Goal: Task Accomplishment & Management: Manage account settings

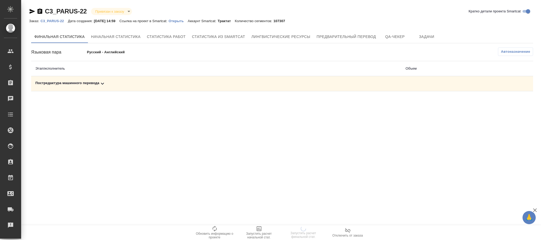
click at [513, 50] on span "Автоназначение" at bounding box center [514, 51] width 29 height 5
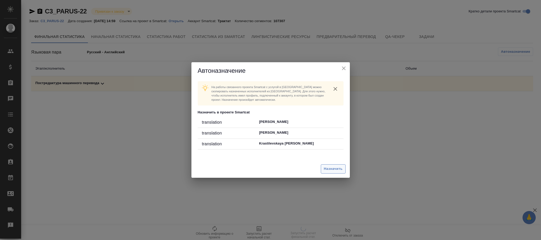
click at [336, 166] on button "Назначить" at bounding box center [333, 168] width 25 height 9
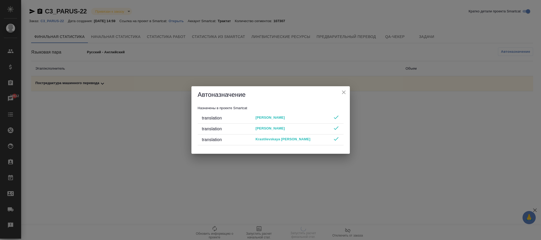
click at [345, 91] on icon "close" at bounding box center [343, 92] width 6 height 6
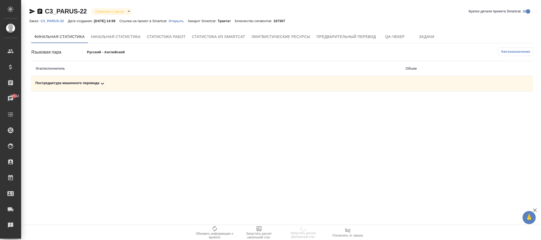
click at [117, 150] on div ".cls-1 fill:#fff; AWATERA [PERSON_NAME]fokina Клиенты Спецификации Заказы 39512…" at bounding box center [270, 120] width 541 height 240
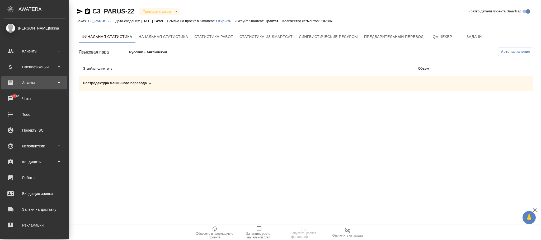
click at [28, 82] on div "Заказы" at bounding box center [34, 83] width 61 height 8
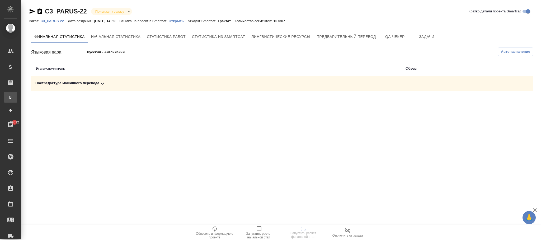
click at [8, 96] on div "Все заказы" at bounding box center [4, 97] width 8 height 5
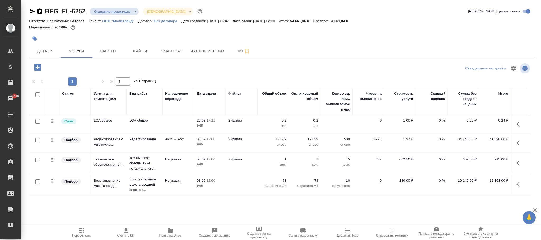
click at [166, 19] on p "Без договора" at bounding box center [167, 21] width 27 height 4
click at [85, 230] on span "Пересчитать" at bounding box center [82, 232] width 38 height 10
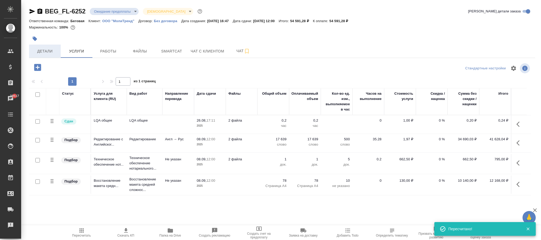
click at [44, 51] on span "Детали" at bounding box center [44, 51] width 25 height 7
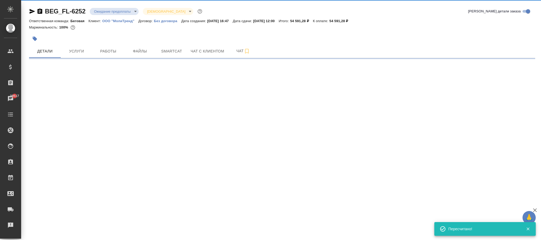
select select "RU"
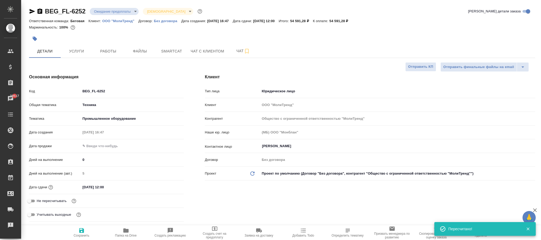
type textarea "x"
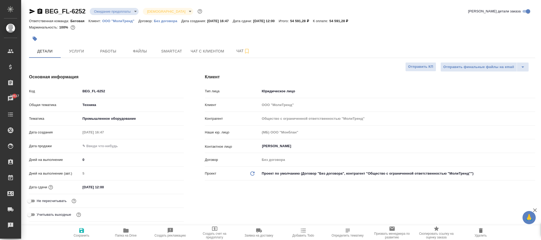
drag, startPoint x: 81, startPoint y: 233, endPoint x: 88, endPoint y: 6, distance: 226.5
click at [81, 233] on icon "button" at bounding box center [81, 230] width 5 height 5
type textarea "x"
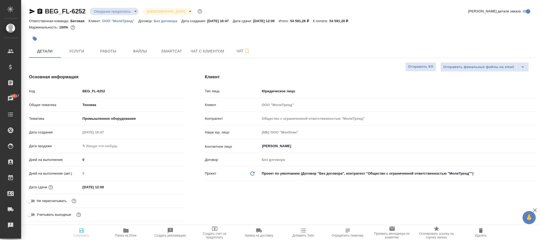
type textarea "x"
select select "RU"
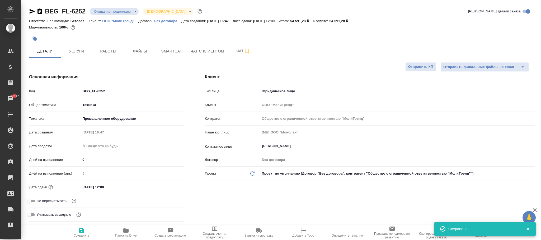
type textarea "x"
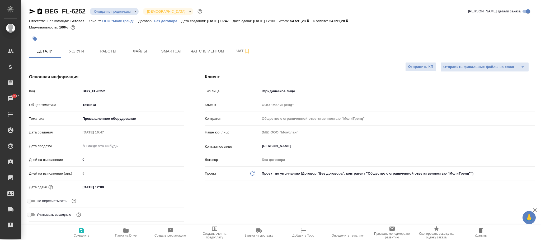
type textarea "x"
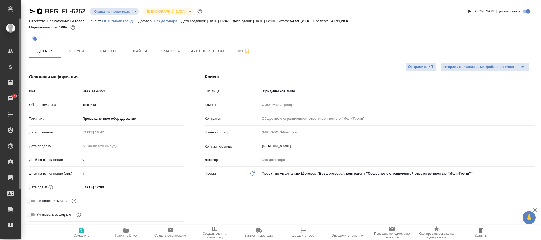
type textarea "x"
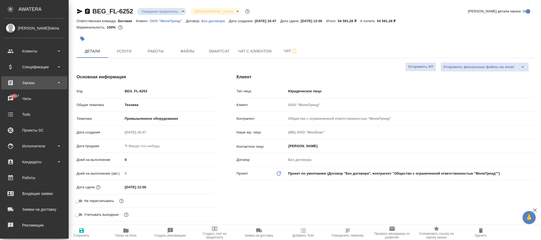
click at [32, 78] on div "Заказы" at bounding box center [34, 82] width 66 height 13
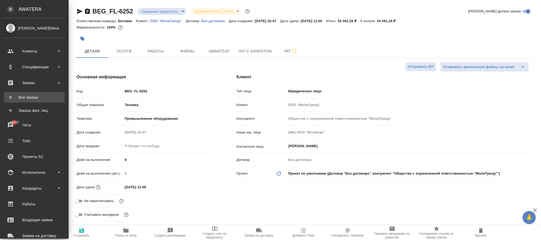
click at [33, 96] on div "Все заказы" at bounding box center [34, 97] width 55 height 5
type textarea "x"
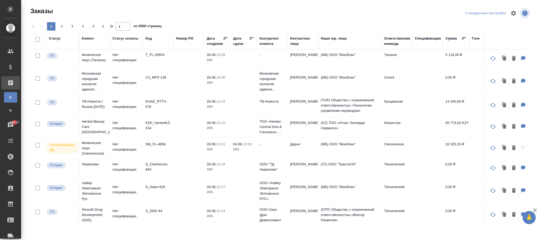
click at [149, 38] on div "Код" at bounding box center [148, 38] width 6 height 5
click at [149, 31] on span "из 9500 страниц" at bounding box center [147, 27] width 28 height 8
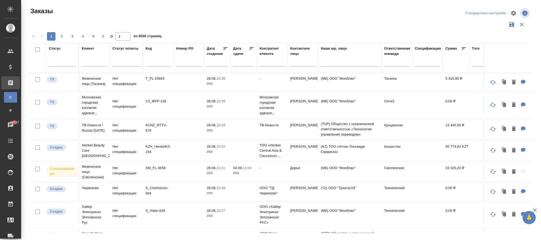
click at [154, 59] on div at bounding box center [157, 63] width 25 height 13
click at [153, 61] on input "text" at bounding box center [157, 63] width 25 height 7
paste input "S_Penoplex-21"
type input "S_Penoplex-21"
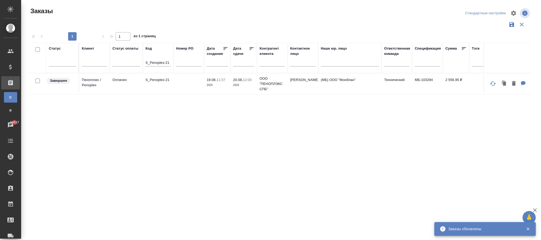
click at [180, 91] on td at bounding box center [188, 84] width 31 height 18
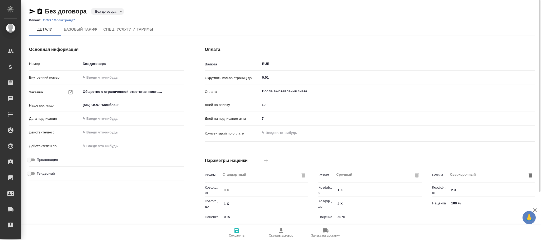
type input "Базовый ТП 2025"
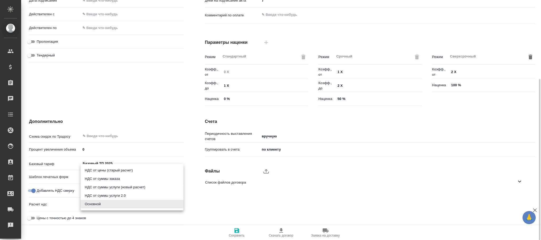
click at [119, 204] on body "🙏 .cls-1 fill:#fff; AWATERA Фокина Наталья n.fokina Клиенты Спецификации Заказы…" at bounding box center [270, 120] width 541 height 240
click at [128, 186] on li "НДС от суммы услуги (новый расчет)" at bounding box center [131, 187] width 103 height 8
type input "fromOrderLine"
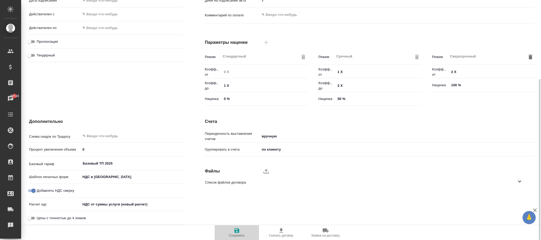
click at [232, 230] on span "Сохранить" at bounding box center [237, 232] width 38 height 10
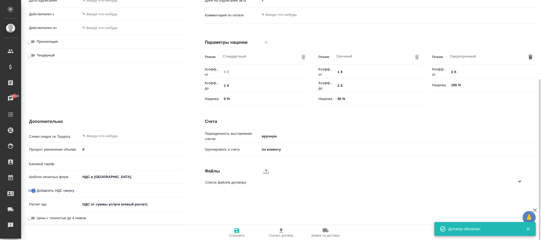
type input "Базовый ТП 2025"
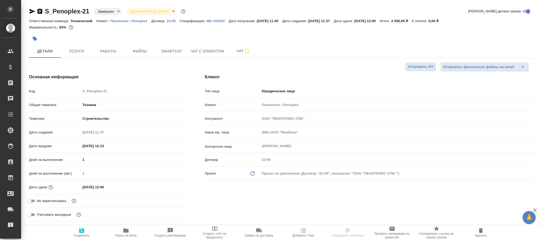
select select "RU"
click at [79, 54] on span "Услуги" at bounding box center [76, 51] width 25 height 7
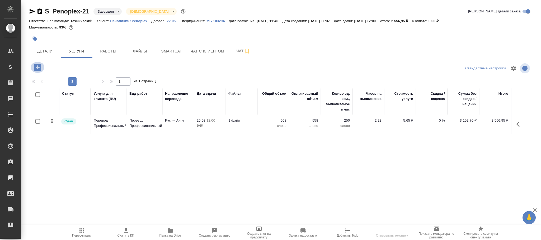
click at [39, 69] on icon "button" at bounding box center [37, 67] width 7 height 7
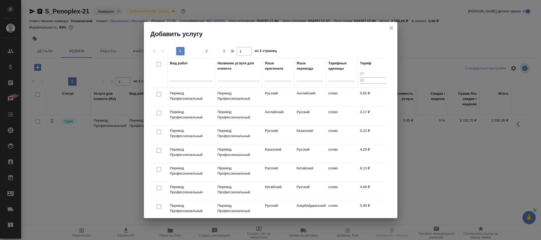
click at [392, 29] on icon "close" at bounding box center [391, 28] width 4 height 4
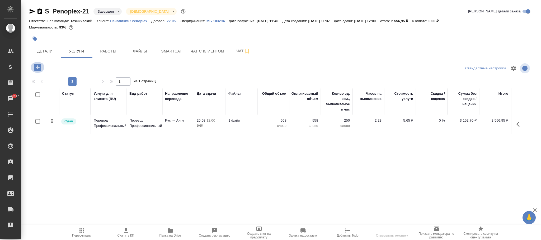
click at [41, 66] on icon "button" at bounding box center [37, 67] width 9 height 9
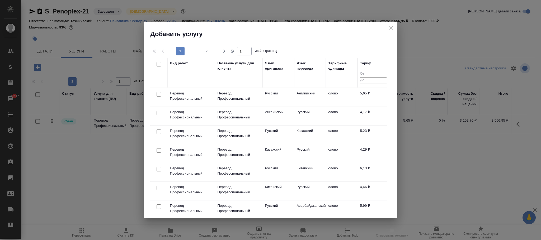
click at [184, 71] on div at bounding box center [191, 76] width 42 height 10
type input "проверка ка"
click at [226, 93] on div "Проверка качества перевода (LQA)" at bounding box center [209, 92] width 79 height 9
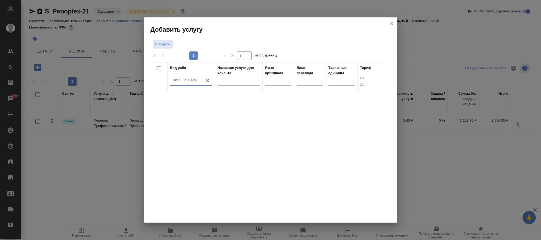
click at [393, 22] on icon "close" at bounding box center [391, 23] width 6 height 6
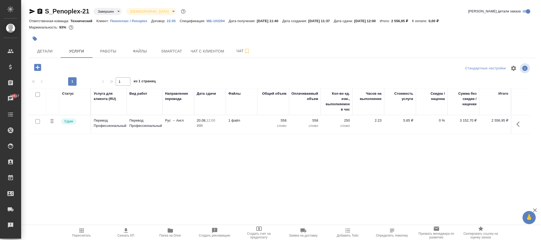
click at [170, 23] on p "22-05" at bounding box center [173, 21] width 13 height 4
click at [40, 68] on icon "button" at bounding box center [37, 67] width 7 height 7
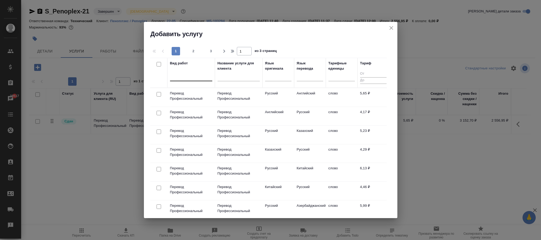
click at [189, 77] on div at bounding box center [191, 76] width 42 height 8
type input "проверка ка"
click at [214, 90] on div "Проверка качества перевода (LQA)" at bounding box center [209, 92] width 79 height 9
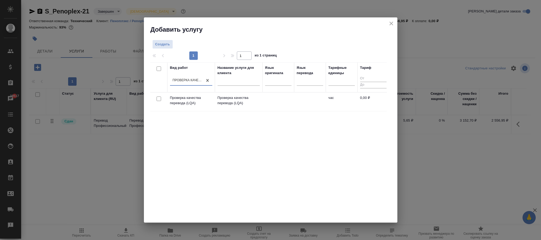
click at [229, 99] on p "Проверка качества перевода (LQA)" at bounding box center [238, 100] width 42 height 11
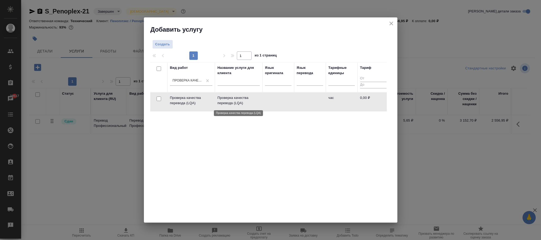
click at [229, 99] on p "Проверка качества перевода (LQA)" at bounding box center [238, 100] width 42 height 11
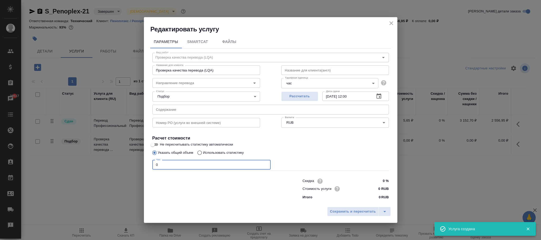
drag, startPoint x: 172, startPoint y: 163, endPoint x: 132, endPoint y: 165, distance: 39.6
click at [122, 161] on div "Редактировать услугу Параметры SmartCat Файлы Вид работ Проверка качества перев…" at bounding box center [270, 120] width 541 height 240
type input "1"
click at [355, 216] on button "Сохранить и пересчитать" at bounding box center [353, 211] width 52 height 9
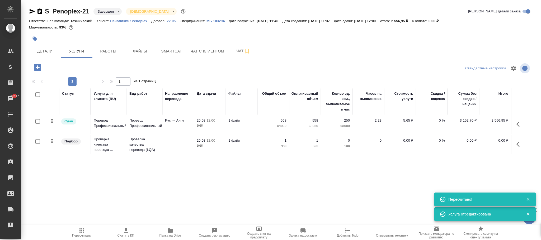
click at [519, 148] on button "button" at bounding box center [519, 144] width 13 height 13
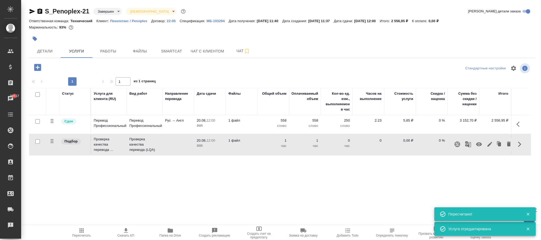
click at [479, 145] on icon "button" at bounding box center [479, 144] width 6 height 4
click at [85, 229] on span "Пересчитать" at bounding box center [82, 232] width 38 height 10
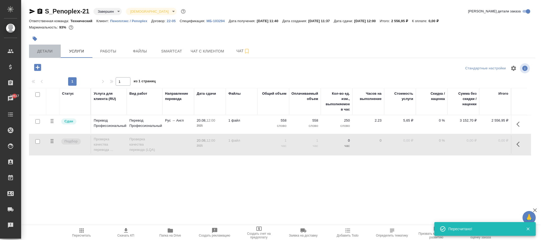
click at [47, 53] on span "Детали" at bounding box center [44, 51] width 25 height 7
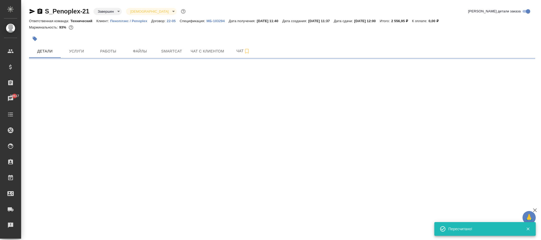
select select "RU"
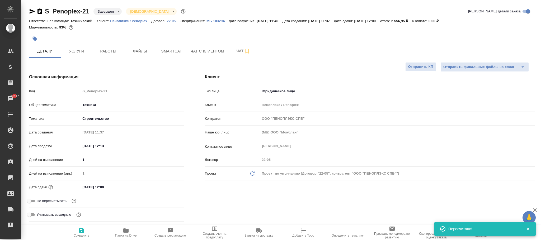
type textarea "x"
drag, startPoint x: 78, startPoint y: 231, endPoint x: 81, endPoint y: 22, distance: 209.0
click at [77, 231] on span "Сохранить" at bounding box center [82, 232] width 38 height 10
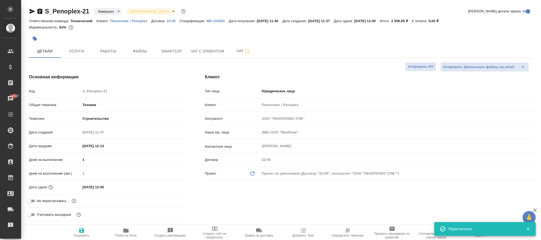
type textarea "x"
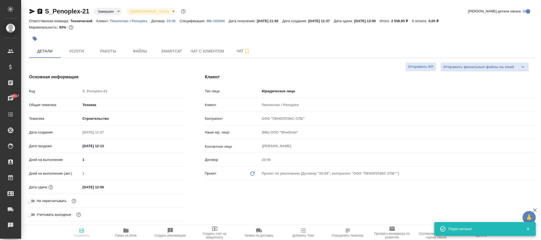
type textarea "x"
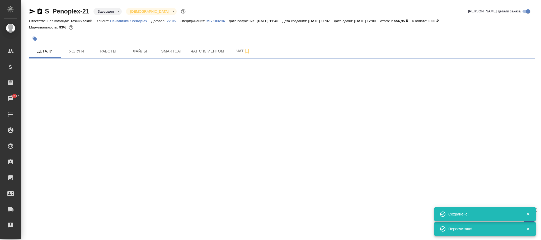
select select "RU"
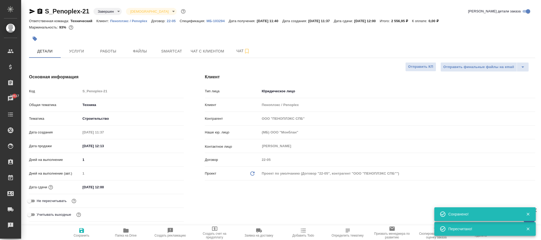
type textarea "x"
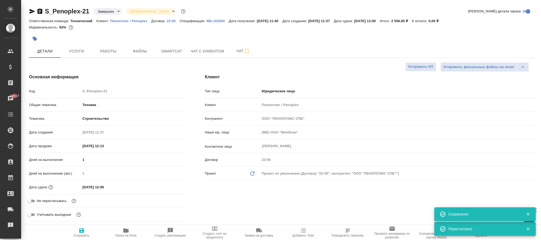
type textarea "x"
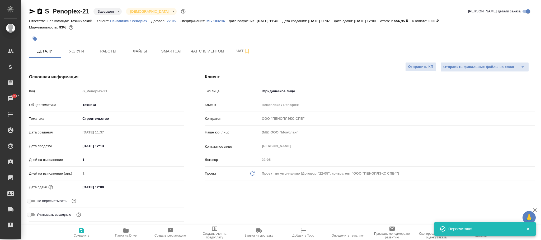
drag, startPoint x: 75, startPoint y: 50, endPoint x: 116, endPoint y: 66, distance: 43.4
click at [82, 52] on span "Услуги" at bounding box center [76, 51] width 25 height 7
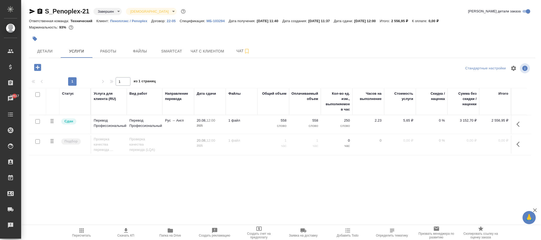
click at [519, 143] on icon "button" at bounding box center [517, 144] width 3 height 5
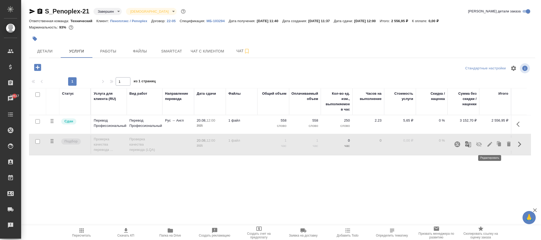
click at [489, 143] on icon "button" at bounding box center [489, 144] width 6 height 6
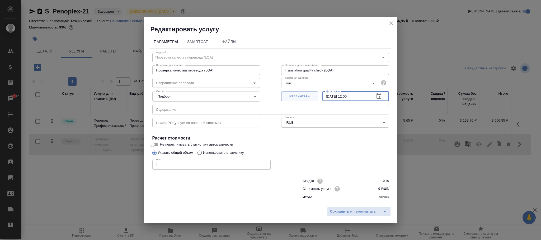
drag, startPoint x: 359, startPoint y: 94, endPoint x: 313, endPoint y: 94, distance: 45.1
click at [308, 94] on div "Рассчитать Дата сдачи 20.08.2025 12:00 Дата сдачи" at bounding box center [335, 95] width 108 height 13
type input "27.08.2025 18:00"
click at [354, 211] on span "Сохранить и пересчитать" at bounding box center [353, 212] width 46 height 6
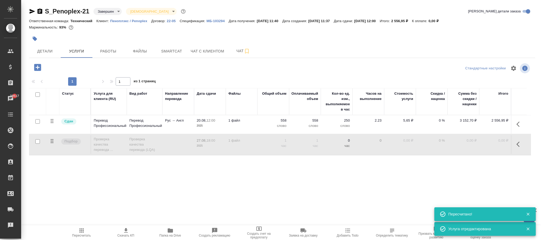
click at [76, 231] on span "Пересчитать" at bounding box center [82, 232] width 38 height 10
drag, startPoint x: 102, startPoint y: 52, endPoint x: 327, endPoint y: 152, distance: 246.0
click at [103, 52] on span "Работы" at bounding box center [108, 51] width 25 height 7
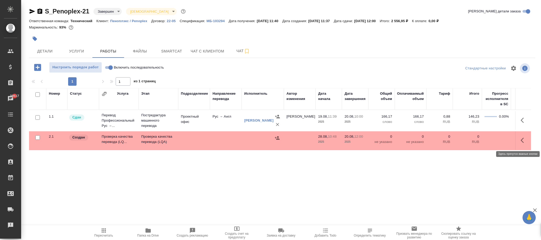
click at [524, 141] on icon "button" at bounding box center [523, 140] width 6 height 6
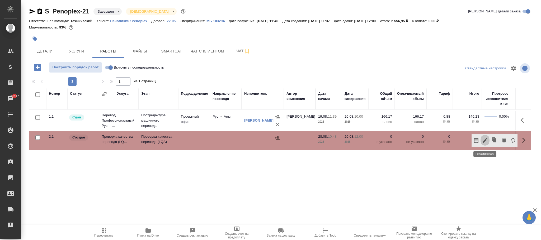
click at [486, 140] on icon "button" at bounding box center [484, 140] width 5 height 5
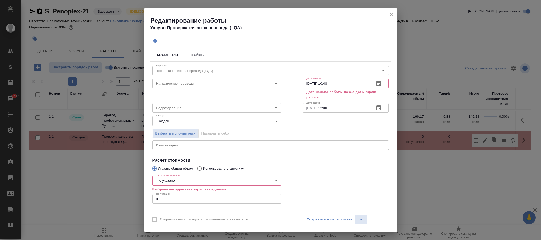
click at [304, 83] on input "28.08.2025 10:48" at bounding box center [336, 83] width 68 height 9
click at [336, 82] on input "27.08.2025 10:48" at bounding box center [336, 83] width 68 height 9
type input "27.08.2025 16:00"
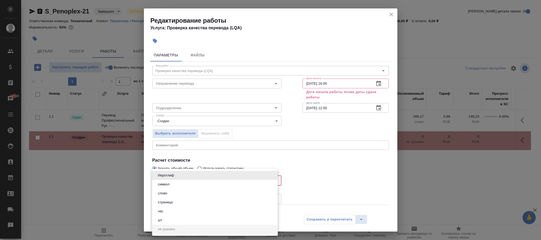
click at [175, 180] on body "🙏 .cls-1 fill:#fff; AWATERA Фокина Наталья n.fokina Клиенты Спецификации Заказы…" at bounding box center [270, 120] width 541 height 240
click at [168, 212] on li "час" at bounding box center [215, 211] width 126 height 9
type input "5a8b1489cc6b4906c91bfd93"
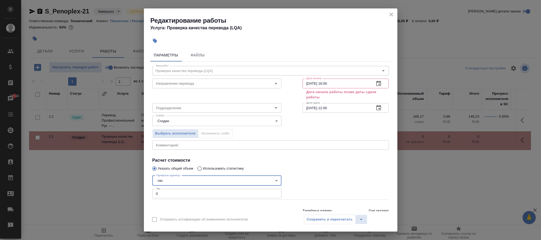
drag, startPoint x: 175, startPoint y: 193, endPoint x: 139, endPoint y: 195, distance: 36.5
click at [139, 195] on div "Редактирование работы Услуга: Проверка качества перевода (LQA) Параметры Файлы …" at bounding box center [270, 120] width 541 height 240
type input "1"
click at [334, 219] on div "Сохранить и пересчитать" at bounding box center [336, 219] width 64 height 9
click at [306, 105] on input "20.08.2025 12:00" at bounding box center [336, 107] width 68 height 9
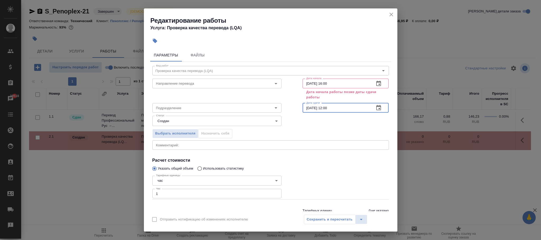
click at [325, 108] on input "27.08.2025 12:00" at bounding box center [336, 107] width 68 height 9
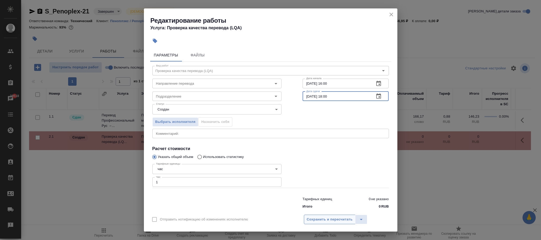
type input "27.08.2025 18:00"
click at [317, 218] on span "Сохранить и пересчитать" at bounding box center [330, 220] width 46 height 6
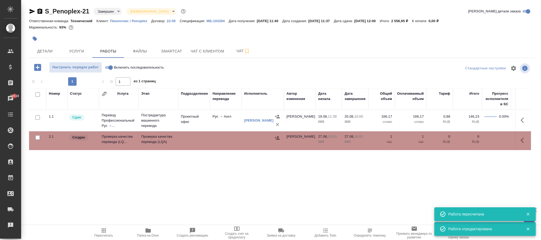
click at [104, 235] on span "Пересчитать" at bounding box center [103, 236] width 19 height 4
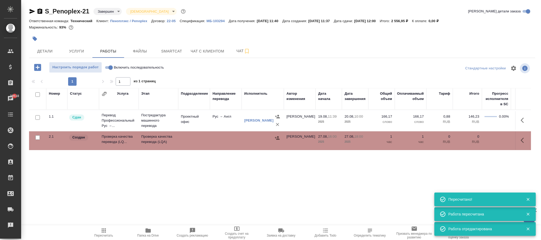
click at [108, 9] on body "🙏 .cls-1 fill:#fff; AWATERA Фокина Наталья n.fokina Клиенты Спецификации Заказы…" at bounding box center [270, 120] width 541 height 240
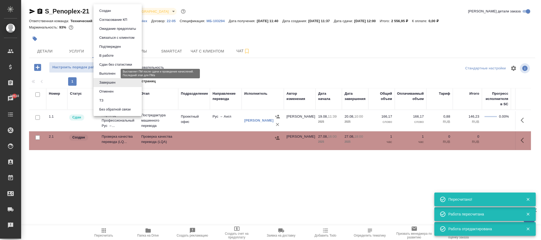
drag, startPoint x: 108, startPoint y: 71, endPoint x: 112, endPoint y: 71, distance: 3.2
click at [109, 71] on button "Выполнен" at bounding box center [107, 74] width 19 height 6
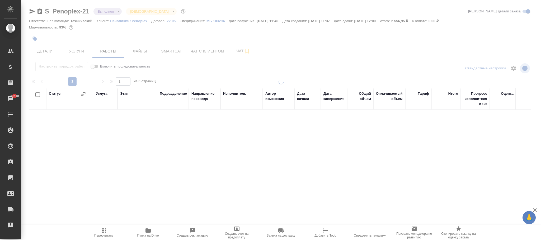
click at [47, 50] on span "Детали" at bounding box center [44, 51] width 25 height 7
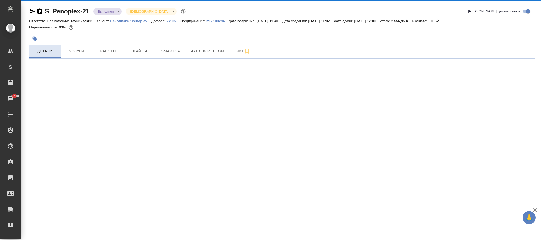
click at [43, 52] on span "Детали" at bounding box center [44, 51] width 25 height 7
select select "RU"
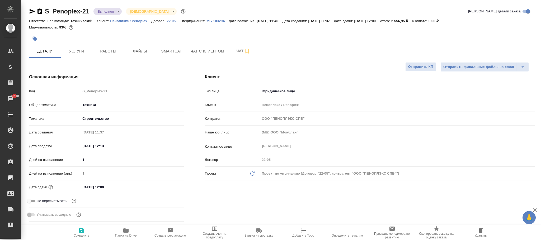
type textarea "x"
click at [82, 226] on button "Сохранить" at bounding box center [81, 232] width 44 height 15
type textarea "x"
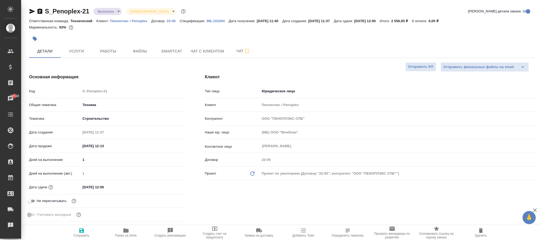
type textarea "x"
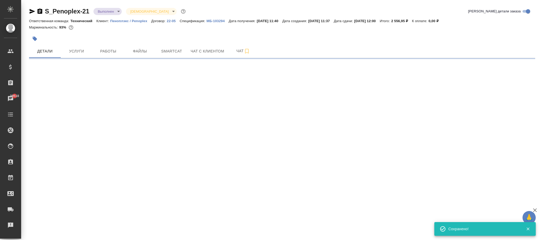
select select "RU"
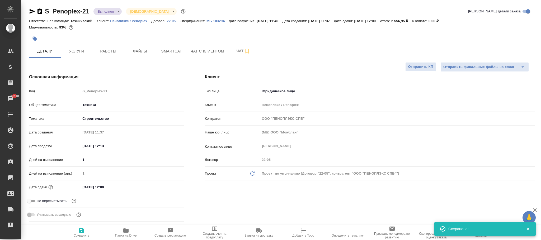
type textarea "x"
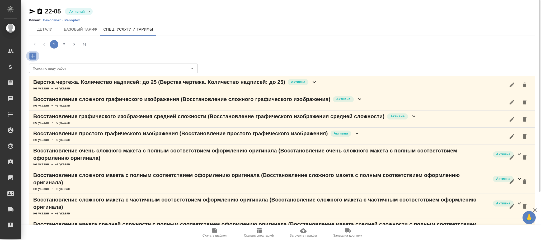
click at [32, 56] on icon "button" at bounding box center [32, 56] width 7 height 7
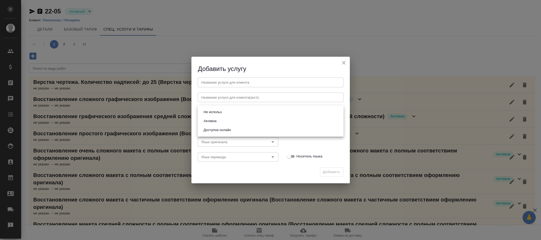
click at [216, 111] on body "🙏 .cls-1 fill:#fff; AWATERA Фокина Наталья n.fokina Клиенты Спецификации Заказы…" at bounding box center [270, 120] width 541 height 240
click at [222, 120] on li "Активна" at bounding box center [271, 121] width 146 height 9
type input "active"
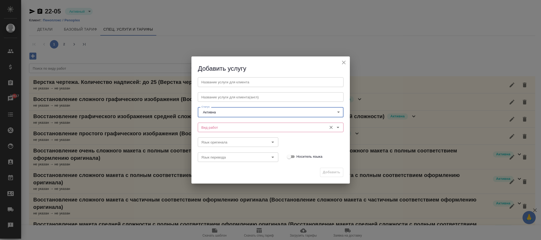
click at [215, 126] on input "Вид работ" at bounding box center [261, 127] width 125 height 6
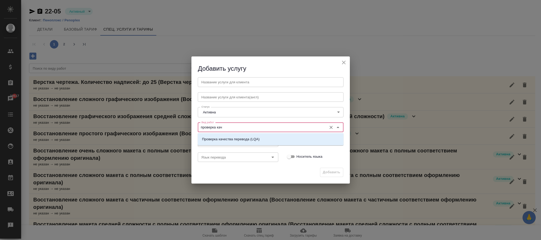
click at [235, 139] on p "Проверка качества перевода (LQA)" at bounding box center [231, 139] width 58 height 5
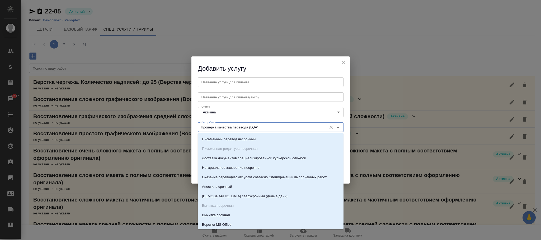
drag, startPoint x: 271, startPoint y: 127, endPoint x: 191, endPoint y: 132, distance: 80.6
click at [175, 128] on div "Добавить услугу Название услуги для клиента Название услуги для клиента Названи…" at bounding box center [270, 120] width 541 height 240
type input "Проверка качества перевода (LQA)"
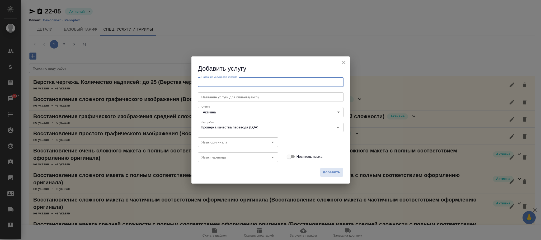
click at [239, 85] on input "text" at bounding box center [271, 81] width 146 height 9
paste input "Проверка качества перевода (LQA)"
type input "Проверка качества перевода (LQA)"
click at [336, 174] on span "Добавить" at bounding box center [331, 172] width 17 height 6
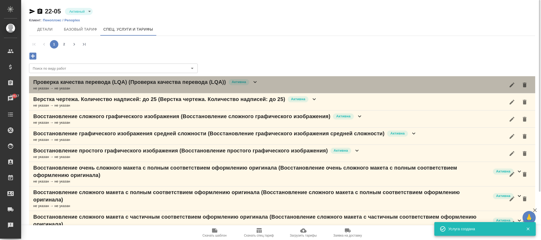
click at [256, 82] on icon at bounding box center [255, 82] width 6 height 6
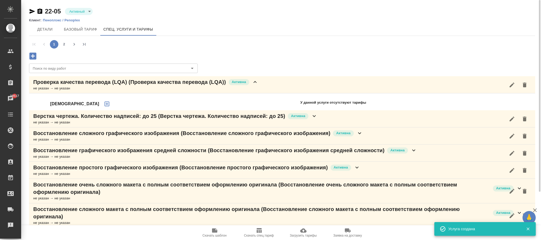
click at [104, 105] on icon "button" at bounding box center [107, 104] width 6 height 6
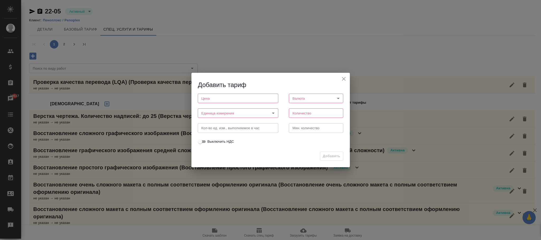
click at [227, 96] on input "number" at bounding box center [238, 98] width 80 height 9
type input "0"
click at [212, 109] on body "🙏 .cls-1 fill:#fff; AWATERA Фокина Наталья n.fokina Клиенты Спецификации Заказы…" at bounding box center [270, 120] width 541 height 240
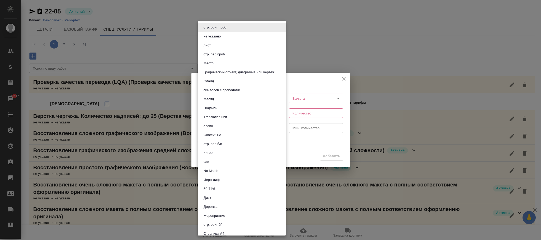
click at [214, 160] on li "час" at bounding box center [242, 162] width 88 height 9
type input "5a8b1489cc6b4906c91bfd93"
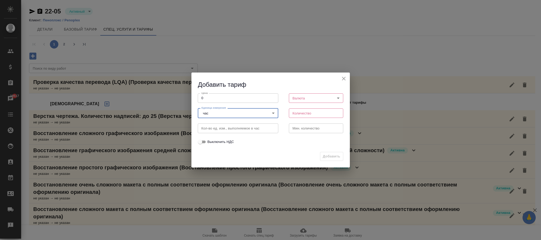
click at [313, 99] on body "🙏 .cls-1 fill:#fff; AWATERA Фокина Наталья n.fokina Клиенты Спецификации Заказы…" at bounding box center [270, 120] width 541 height 240
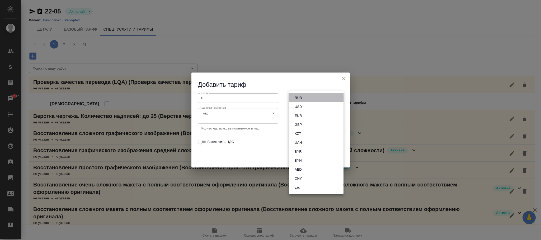
click at [303, 98] on li "RUB" at bounding box center [316, 97] width 55 height 9
type input "RUB"
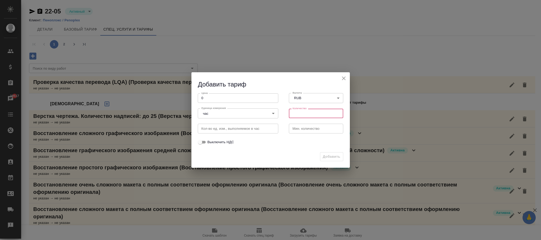
click at [301, 110] on input "number" at bounding box center [316, 113] width 55 height 9
type input "1"
click at [330, 154] on span "Добавить" at bounding box center [331, 157] width 17 height 6
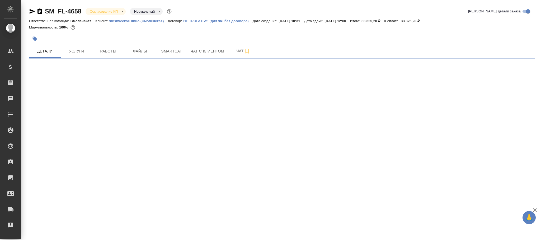
select select "RU"
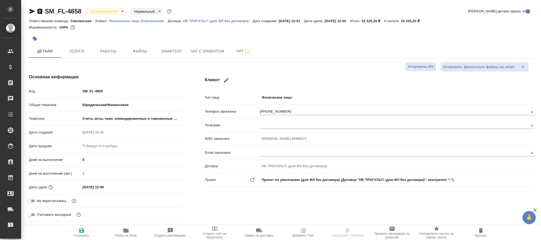
type textarea "x"
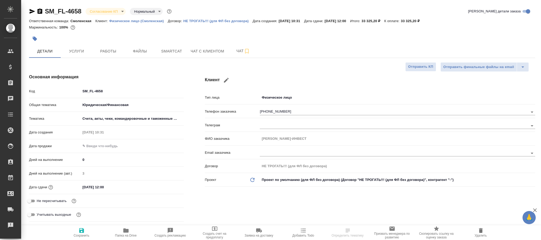
type textarea "x"
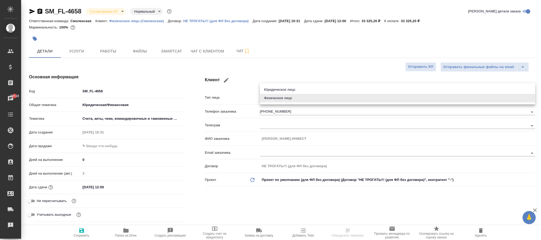
click at [298, 93] on body "🙏 .cls-1 fill:#fff; AWATERA [PERSON_NAME]fokina Клиенты Спецификации Заказы 395…" at bounding box center [270, 120] width 541 height 240
click at [292, 88] on li "Юридическое лицо" at bounding box center [397, 89] width 275 height 8
type input "company"
type textarea "x"
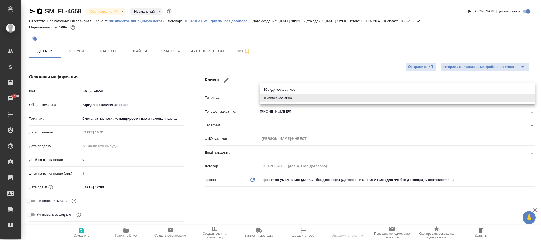
type textarea "x"
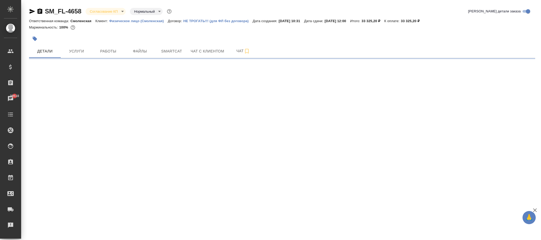
select select "RU"
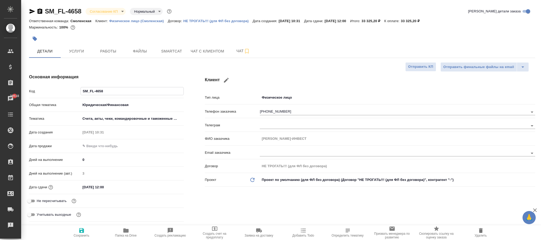
drag, startPoint x: 111, startPoint y: 92, endPoint x: 73, endPoint y: 93, distance: 38.0
click at [73, 93] on div "Код SM_FL-4658" at bounding box center [106, 91] width 155 height 9
type textarea "x"
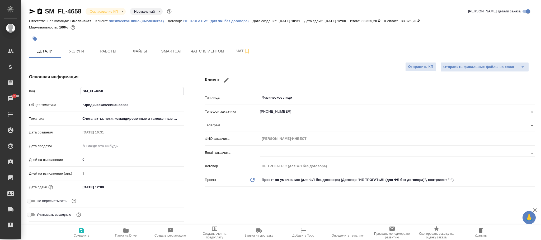
click at [292, 94] on body "🙏 .cls-1 fill:#fff; AWATERA [PERSON_NAME]fokina Клиенты Спецификации Заказы 395…" at bounding box center [270, 120] width 541 height 240
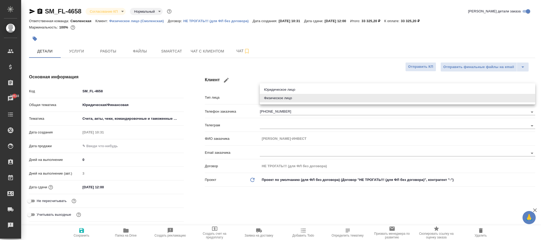
click at [288, 88] on li "Юридическое лицо" at bounding box center [397, 89] width 275 height 8
type input "company"
type textarea "x"
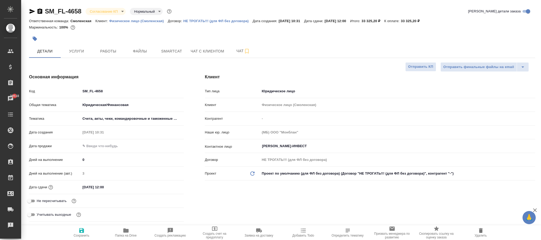
click at [85, 230] on span "Сохранить" at bounding box center [82, 232] width 38 height 10
type textarea "x"
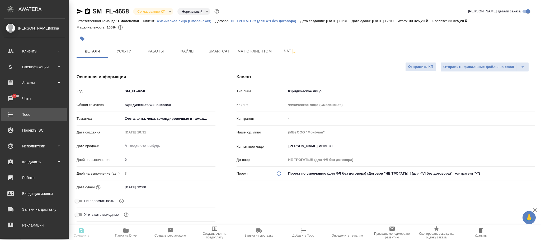
type textarea "x"
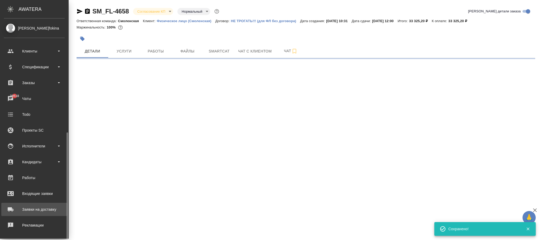
scroll to position [64, 0]
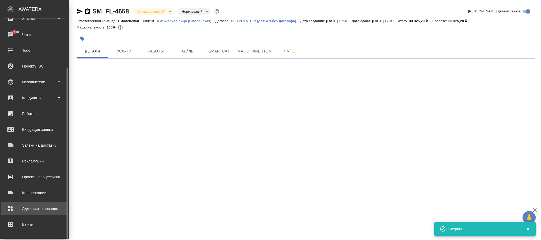
drag, startPoint x: 34, startPoint y: 204, endPoint x: 141, endPoint y: 128, distance: 130.7
click at [35, 204] on link "Администрирование" at bounding box center [34, 208] width 66 height 13
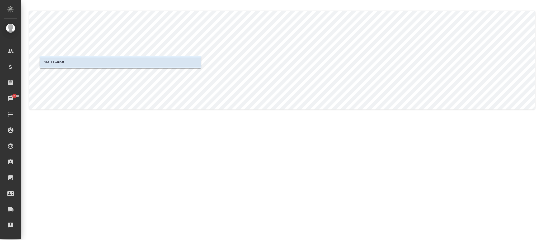
click at [75, 66] on li "SM_FL-4658" at bounding box center [120, 62] width 161 height 9
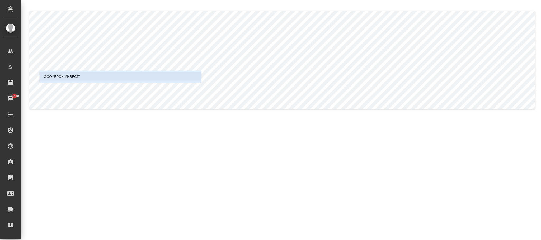
click at [67, 74] on p "ООО "БРОК-ИНВЕСТ"" at bounding box center [62, 76] width 36 height 5
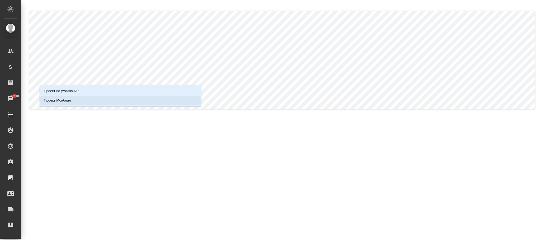
click at [78, 99] on li "Проект Монблан" at bounding box center [120, 100] width 161 height 9
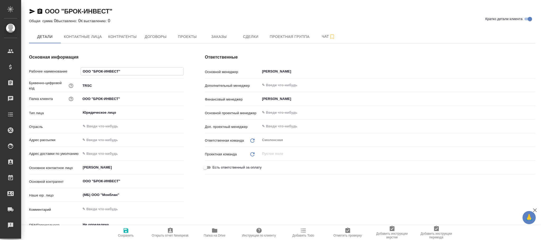
drag, startPoint x: 116, startPoint y: 69, endPoint x: 62, endPoint y: 66, distance: 53.9
click at [62, 67] on div "Рабочее наименование ООО "БРОК-ИНВЕСТ"" at bounding box center [106, 71] width 155 height 9
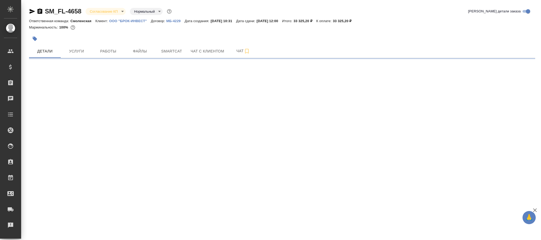
select select "RU"
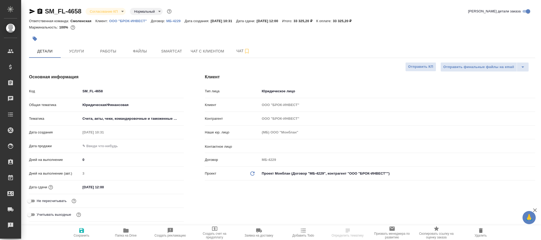
type textarea "x"
click at [79, 234] on span "Сохранить" at bounding box center [82, 236] width 16 height 4
type textarea "x"
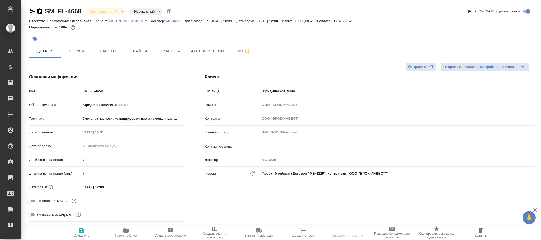
type textarea "x"
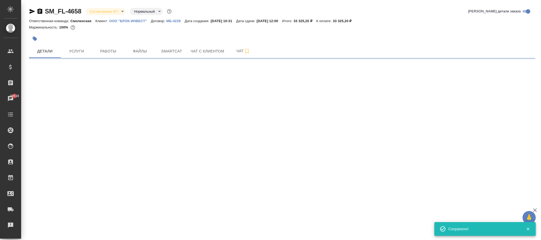
select select "RU"
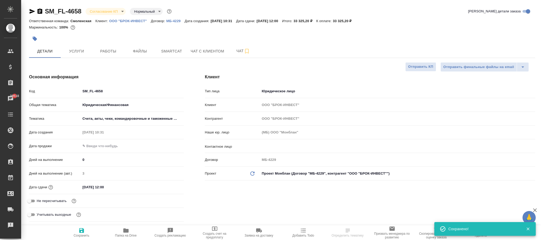
type textarea "x"
select select "RU"
type textarea "x"
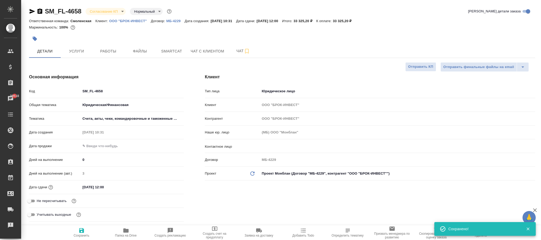
type textarea "x"
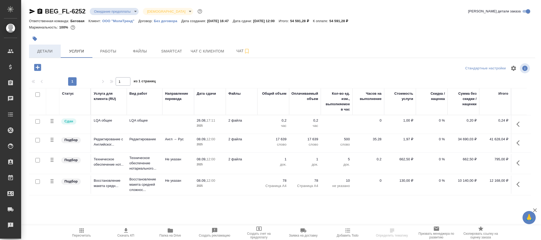
click at [46, 50] on span "Детали" at bounding box center [44, 51] width 25 height 7
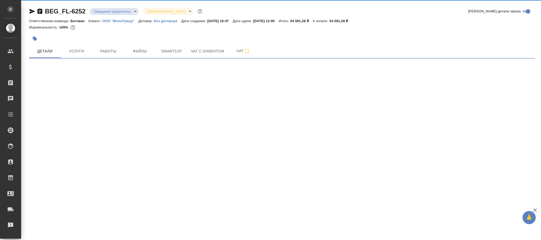
select select "RU"
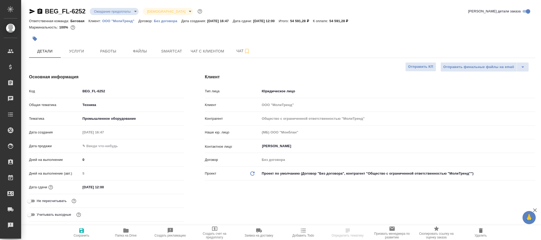
type textarea "x"
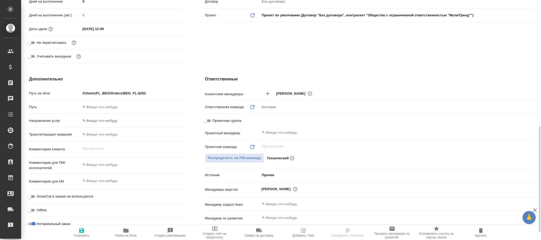
scroll to position [306, 0]
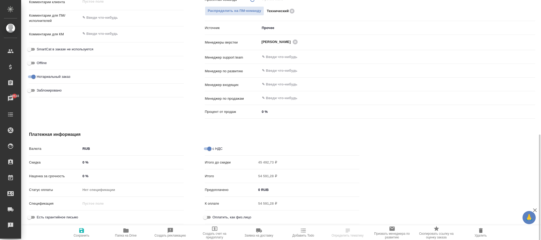
click at [108, 188] on div "Нет спецификации" at bounding box center [131, 189] width 103 height 9
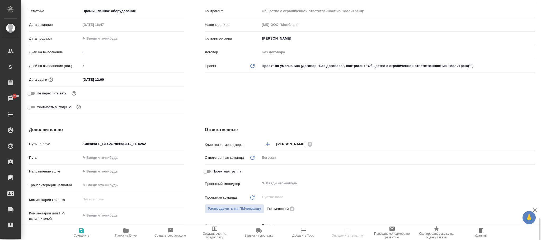
scroll to position [226, 0]
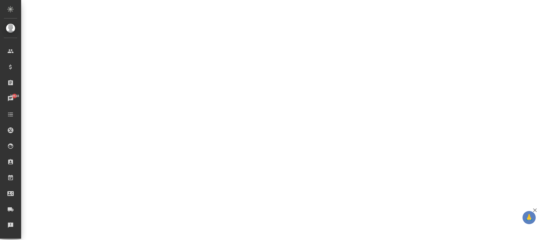
select select "RU"
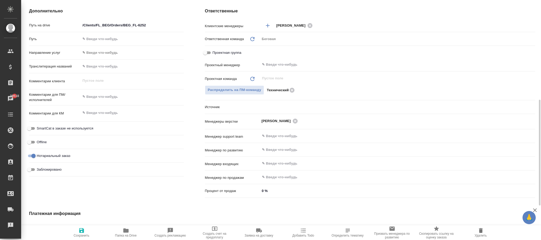
type textarea "x"
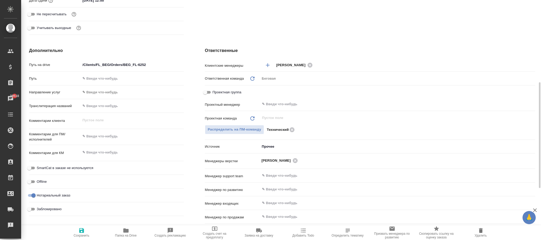
scroll to position [108, 0]
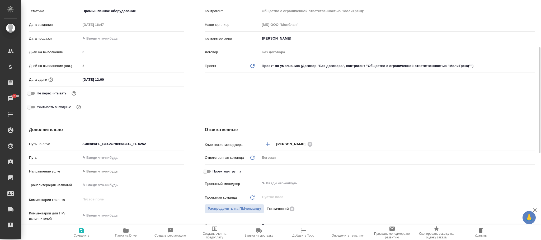
type textarea "x"
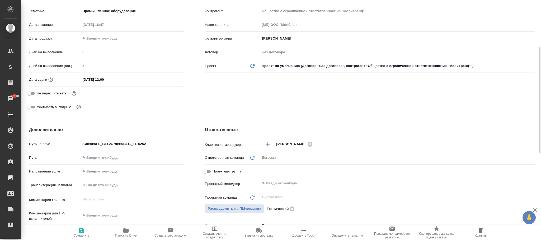
type textarea "x"
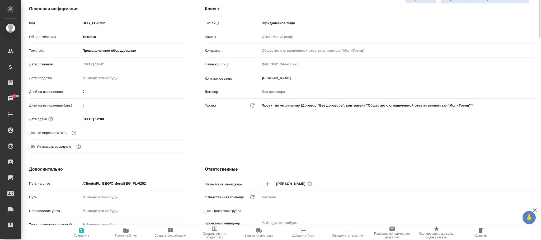
scroll to position [0, 0]
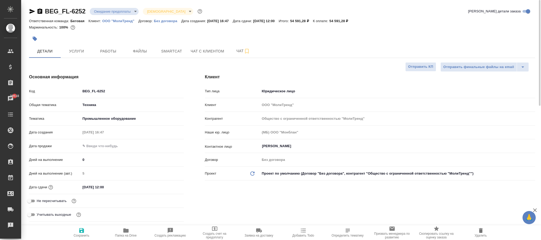
click at [170, 22] on p "Без договора" at bounding box center [167, 21] width 27 height 4
type textarea "x"
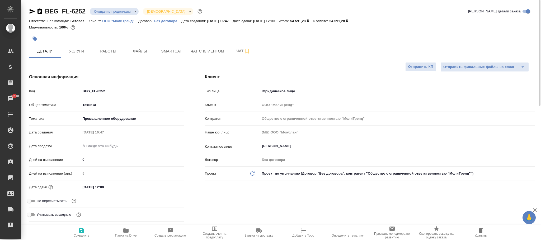
type textarea "x"
drag, startPoint x: 74, startPoint y: 48, endPoint x: 82, endPoint y: 51, distance: 8.9
click at [74, 49] on button "Услуги" at bounding box center [77, 51] width 32 height 13
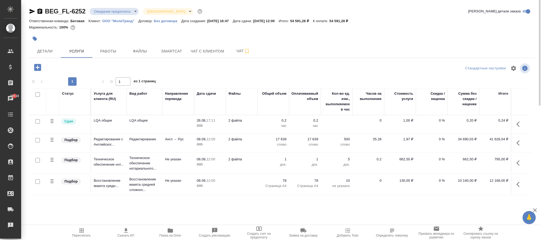
click at [84, 233] on icon "button" at bounding box center [81, 230] width 6 height 6
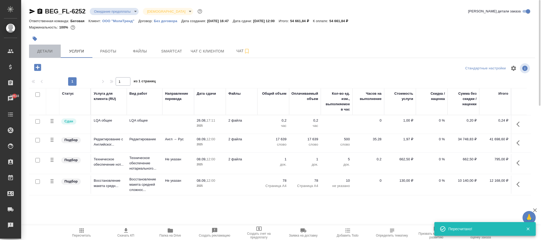
click at [46, 51] on span "Детали" at bounding box center [44, 51] width 25 height 7
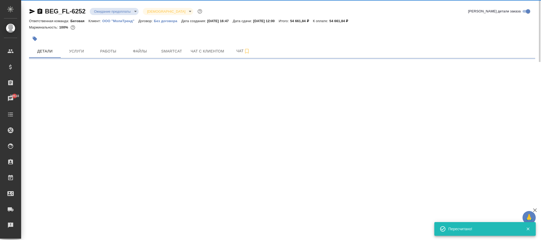
select select "RU"
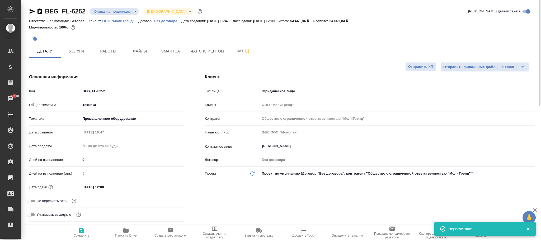
type textarea "x"
drag, startPoint x: 85, startPoint y: 232, endPoint x: 113, endPoint y: 135, distance: 100.5
click at [85, 231] on span "Сохранить" at bounding box center [82, 232] width 38 height 10
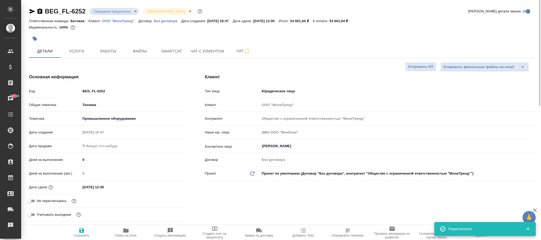
type textarea "x"
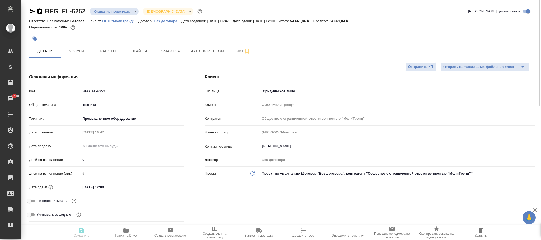
type textarea "x"
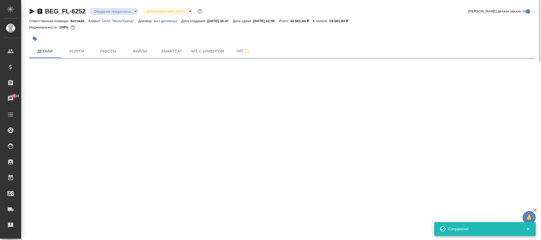
select select "RU"
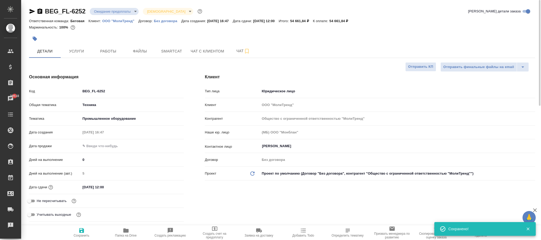
type textarea "x"
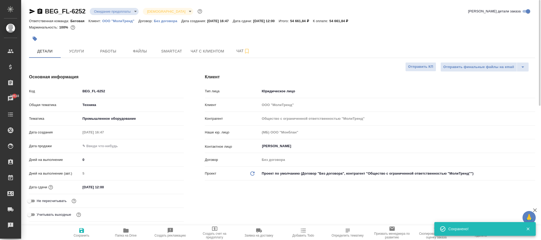
type textarea "x"
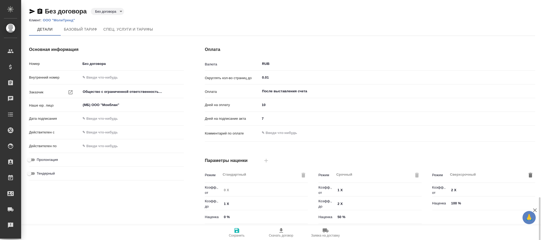
scroll to position [118, 0]
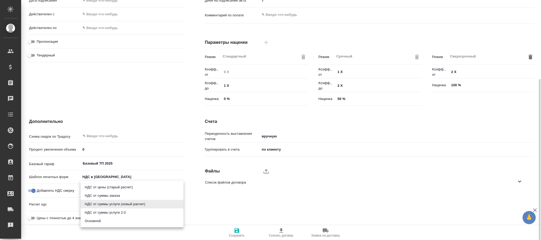
click at [115, 203] on body "🙏 .cls-1 fill:#fff; AWATERA [PERSON_NAME]fokina Клиенты Спецификации Заказы Чат…" at bounding box center [270, 120] width 541 height 240
click at [108, 220] on li "Основной" at bounding box center [131, 221] width 103 height 8
type input "basic"
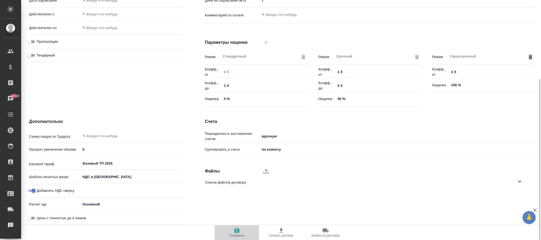
click at [237, 233] on icon "button" at bounding box center [236, 230] width 5 height 5
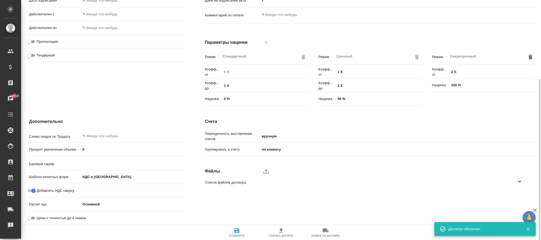
type input "Базовый ТП 2025"
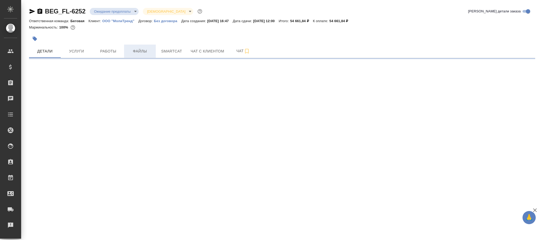
select select "RU"
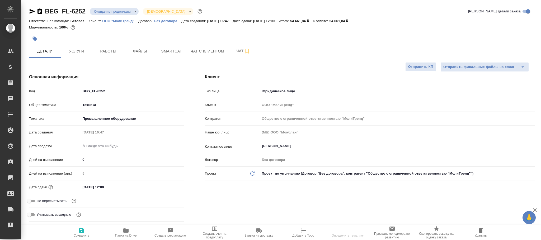
type textarea "x"
drag, startPoint x: 79, startPoint y: 51, endPoint x: 128, endPoint y: 180, distance: 137.9
click at [79, 51] on span "Услуги" at bounding box center [76, 51] width 25 height 7
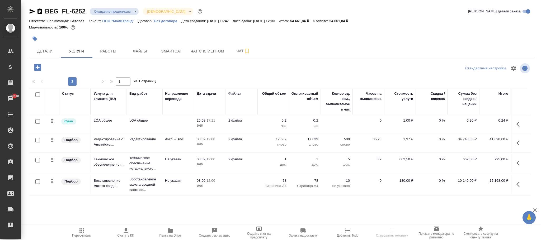
click at [81, 231] on icon "button" at bounding box center [81, 230] width 6 height 6
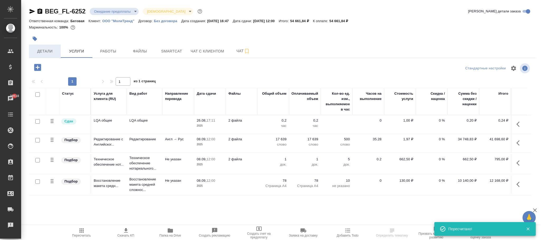
click at [47, 55] on button "Детали" at bounding box center [45, 51] width 32 height 13
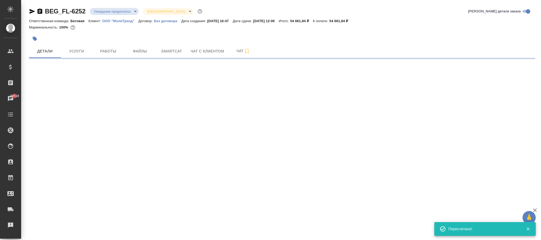
select select "RU"
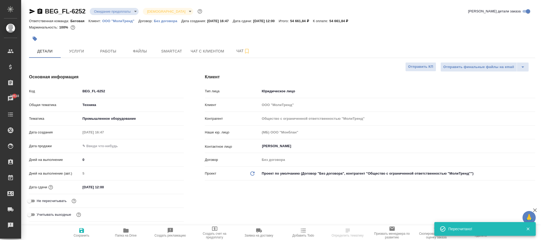
type textarea "x"
click at [83, 230] on icon "button" at bounding box center [81, 230] width 5 height 5
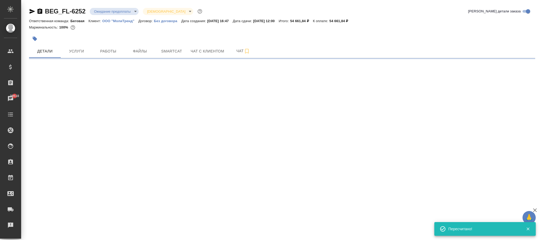
select select "RU"
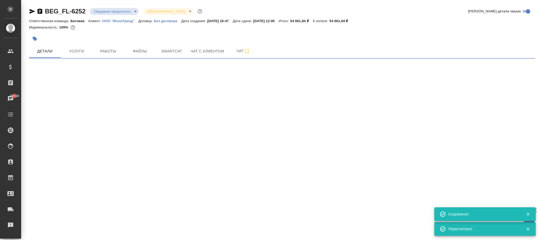
select select "RU"
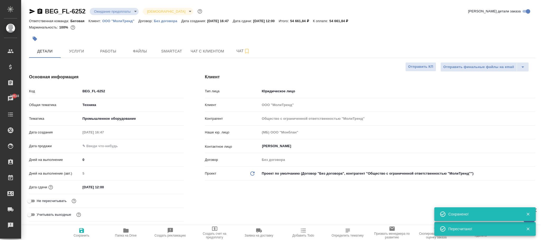
type textarea "x"
